Goal: Obtain resource: Download file/media

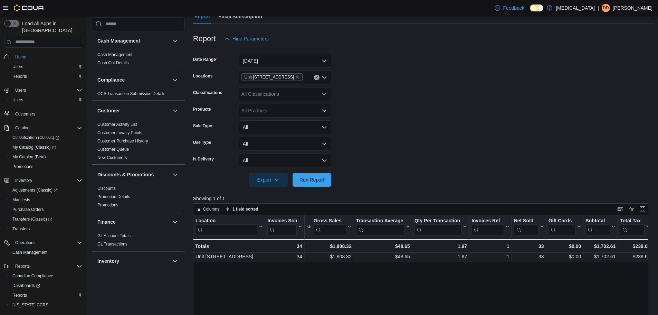
scroll to position [346, 0]
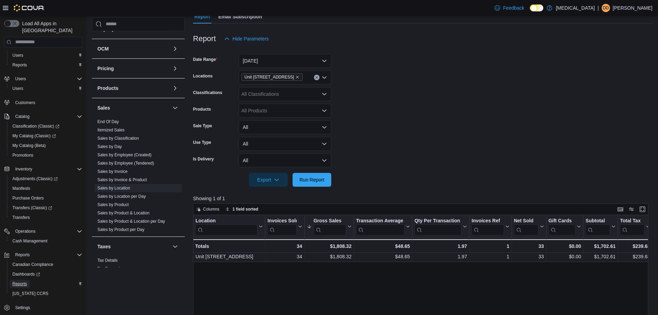
click at [22, 281] on span "Reports" at bounding box center [19, 284] width 15 height 6
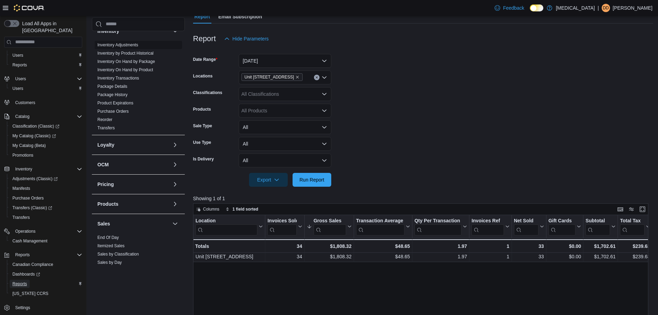
scroll to position [138, 0]
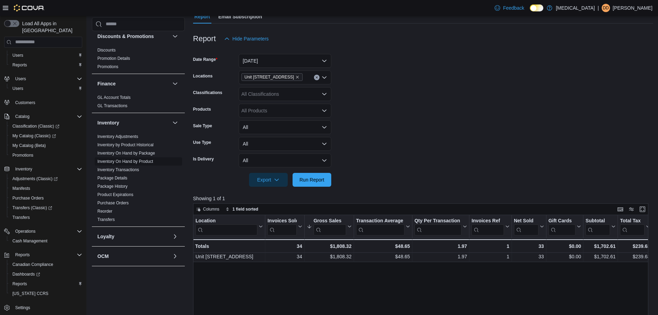
click at [144, 159] on link "Inventory On Hand by Product" at bounding box center [125, 161] width 56 height 5
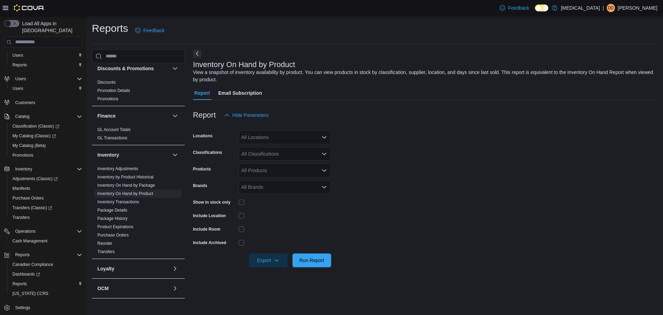
click at [265, 127] on div at bounding box center [425, 126] width 465 height 8
click at [265, 133] on div "All Locations" at bounding box center [285, 137] width 93 height 14
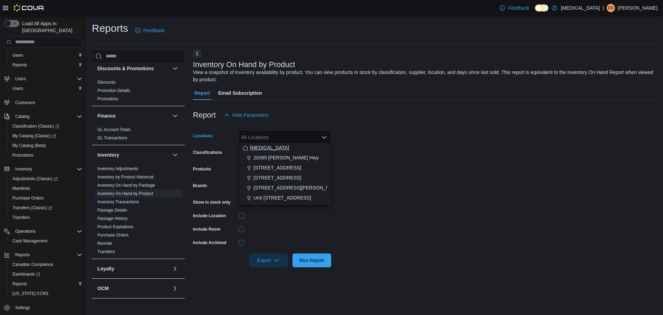
click at [257, 149] on span "[MEDICAL_DATA]" at bounding box center [269, 147] width 39 height 7
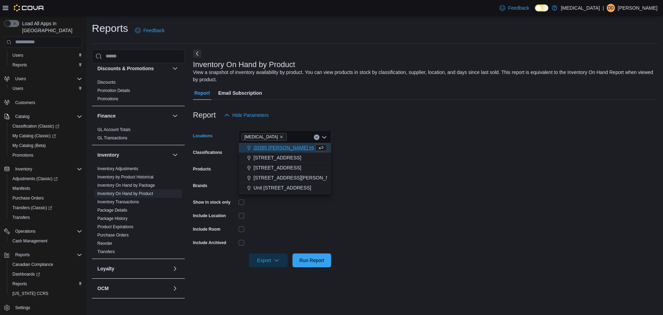
click at [258, 133] on span "[MEDICAL_DATA]" at bounding box center [264, 136] width 39 height 7
click at [280, 136] on icon "Remove Muse from selection in this group" at bounding box center [281, 136] width 3 height 3
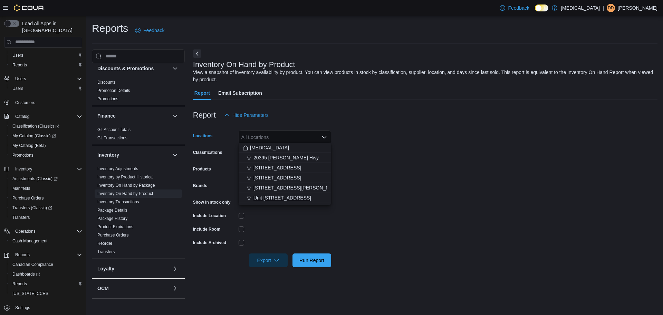
click at [274, 200] on span "Unit [STREET_ADDRESS]" at bounding box center [283, 197] width 58 height 7
click at [275, 226] on div at bounding box center [285, 229] width 93 height 6
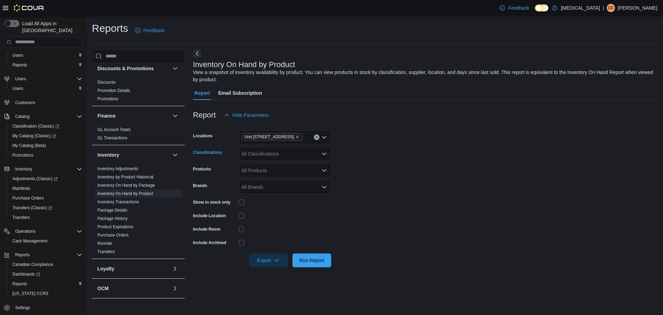
click at [282, 151] on div "All Classifications" at bounding box center [285, 154] width 93 height 14
click at [261, 199] on span "Vapes" at bounding box center [260, 200] width 13 height 7
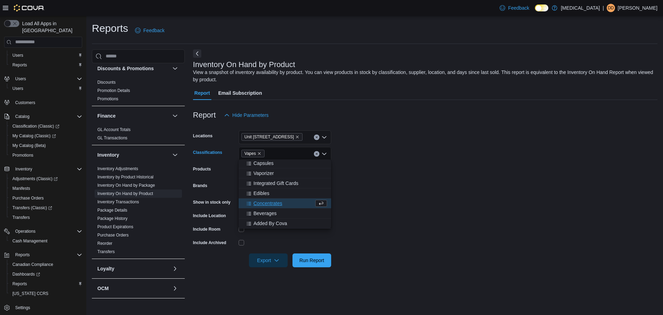
scroll to position [101, 0]
click at [276, 253] on span "Export" at bounding box center [268, 260] width 30 height 14
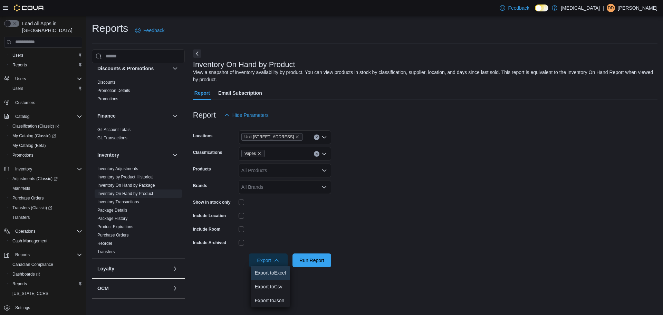
click at [280, 270] on span "Export to Excel" at bounding box center [270, 273] width 31 height 6
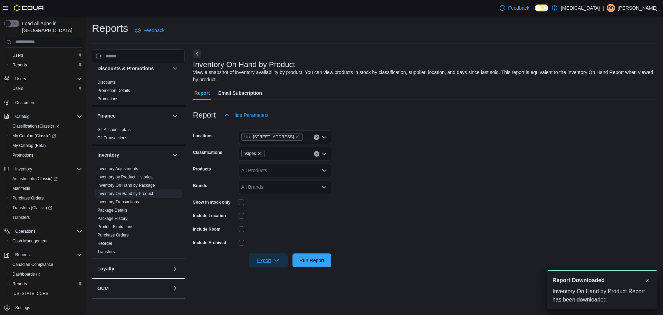
scroll to position [0, 0]
